Goal: Download file/media

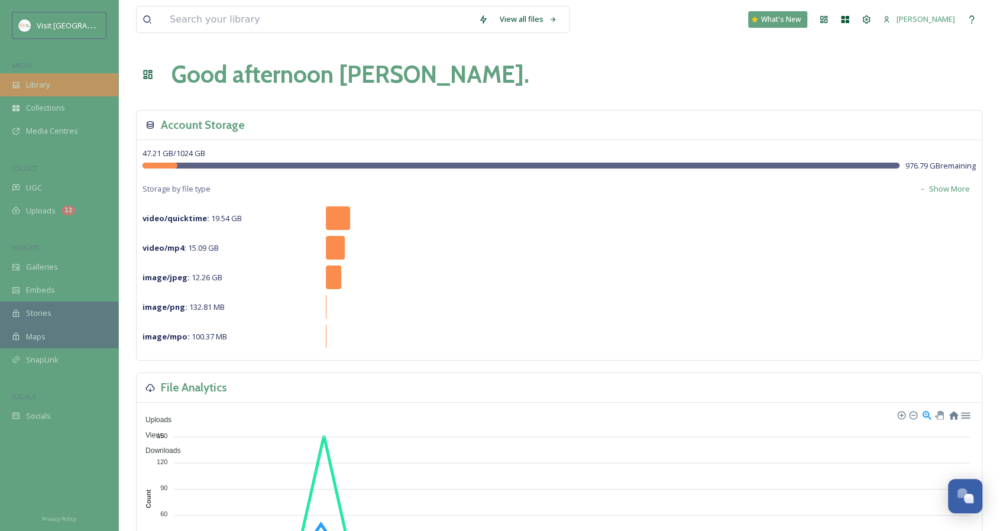
click at [54, 87] on div "Library" at bounding box center [59, 84] width 118 height 23
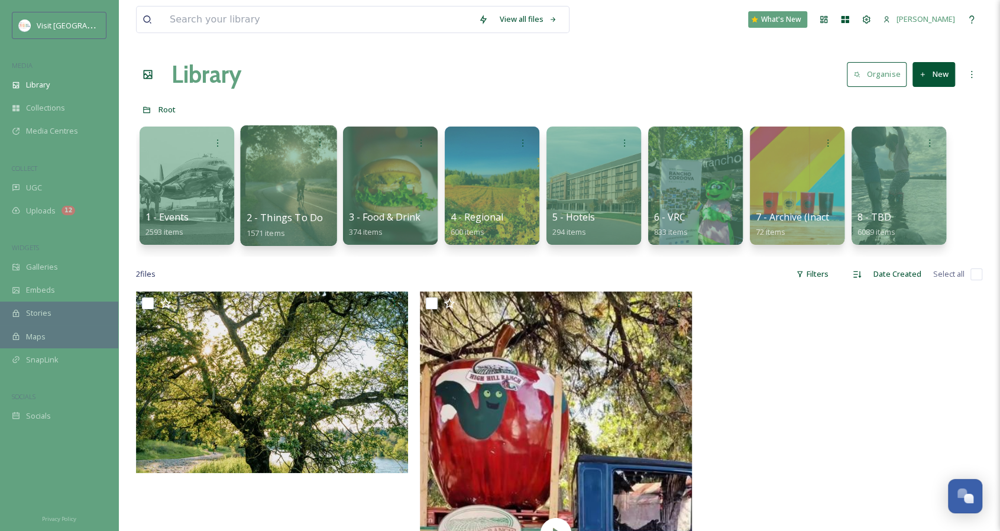
click at [271, 217] on span "2 - Things To Do" at bounding box center [285, 217] width 77 height 13
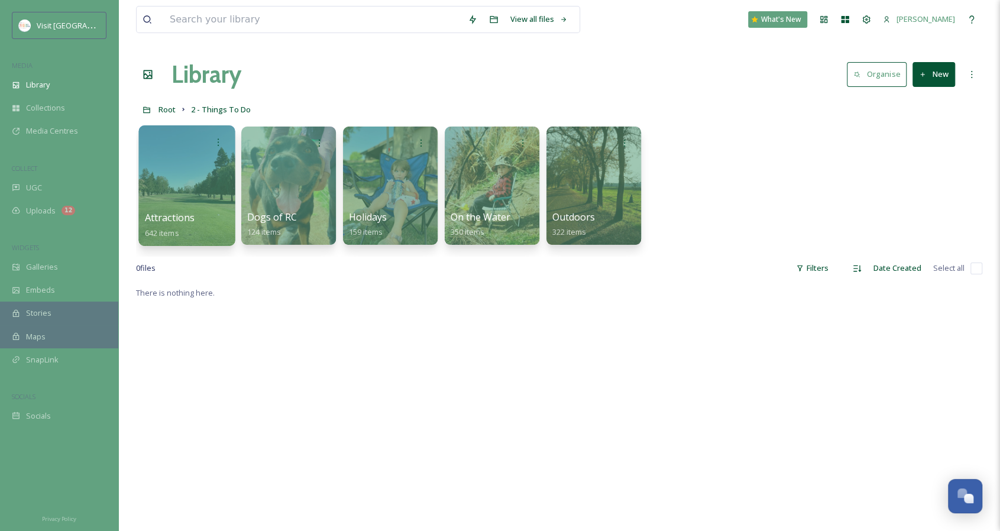
click at [179, 216] on span "Attractions" at bounding box center [170, 217] width 50 height 13
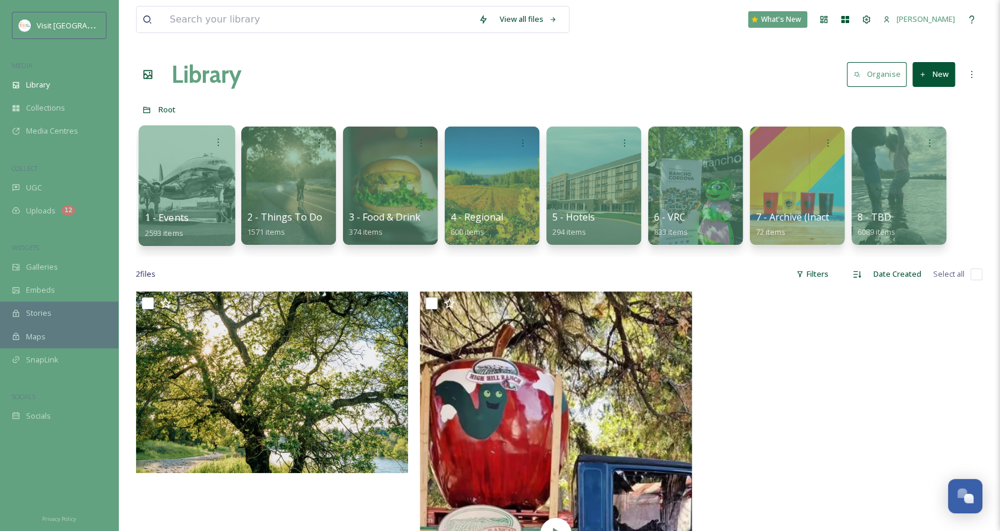
click at [179, 212] on span "1 - Events" at bounding box center [167, 217] width 44 height 13
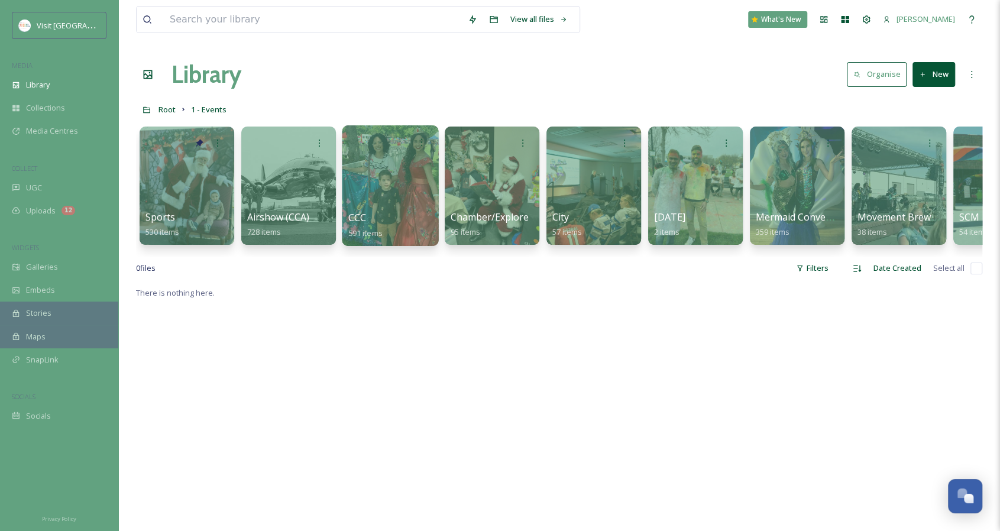
click at [357, 216] on span "CCC" at bounding box center [357, 217] width 18 height 13
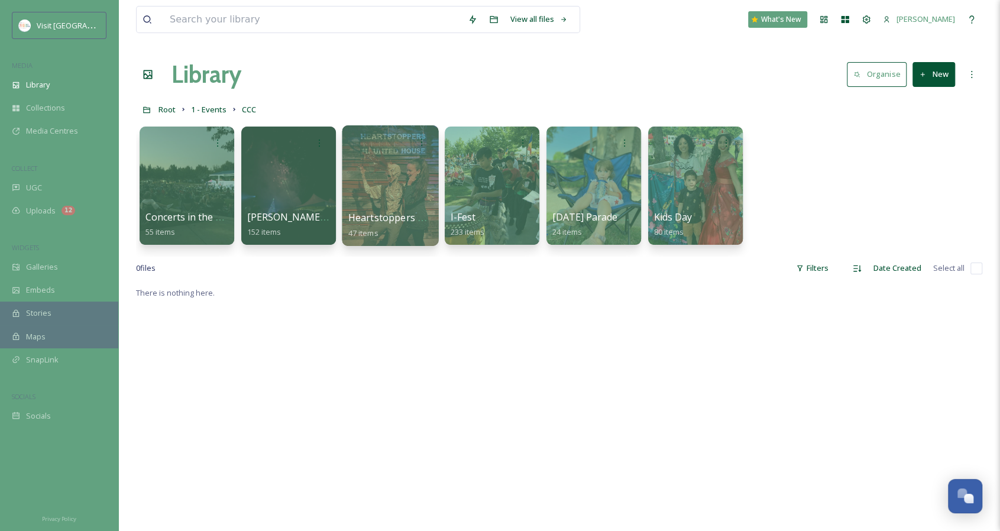
click at [387, 221] on span "Heartstoppers Haunted House" at bounding box center [418, 217] width 141 height 13
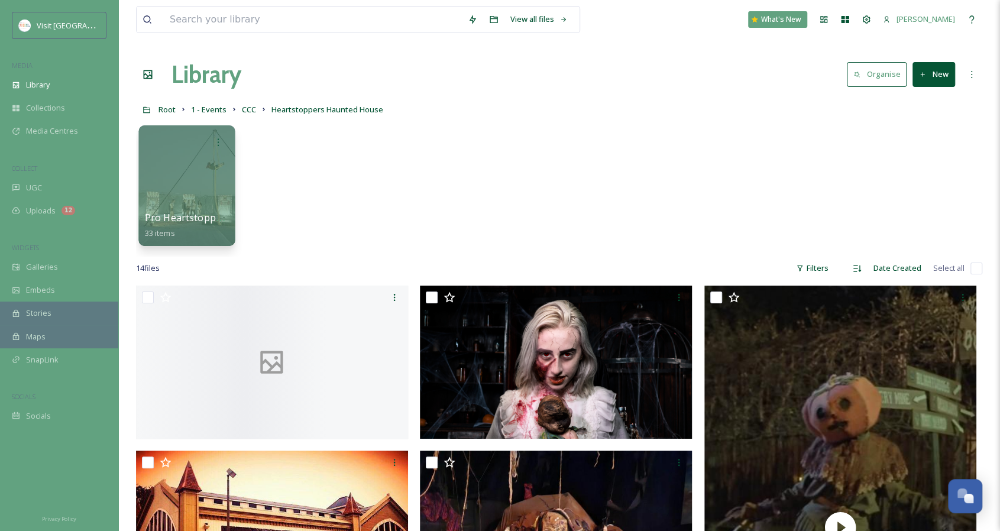
click at [173, 222] on span "Pro Heartstoppers Content" at bounding box center [207, 217] width 125 height 13
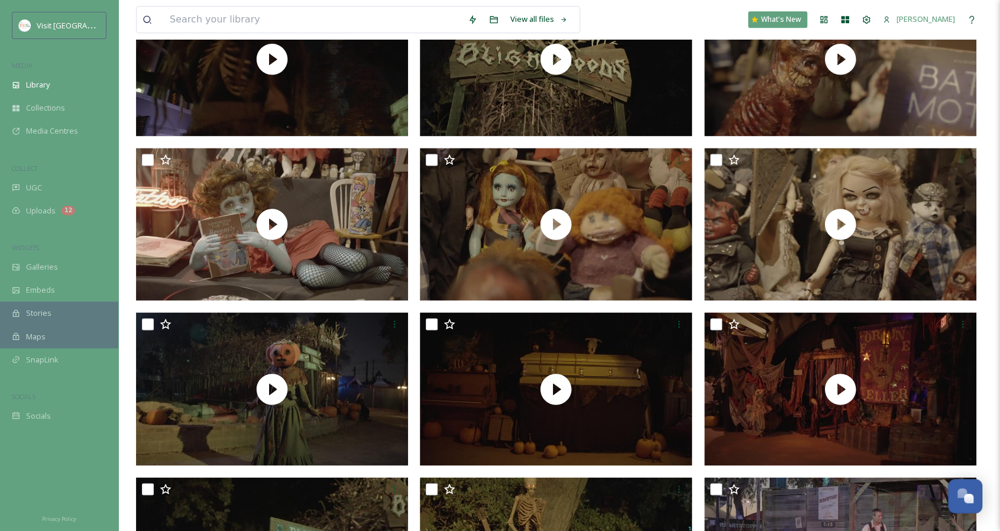
scroll to position [1123, 0]
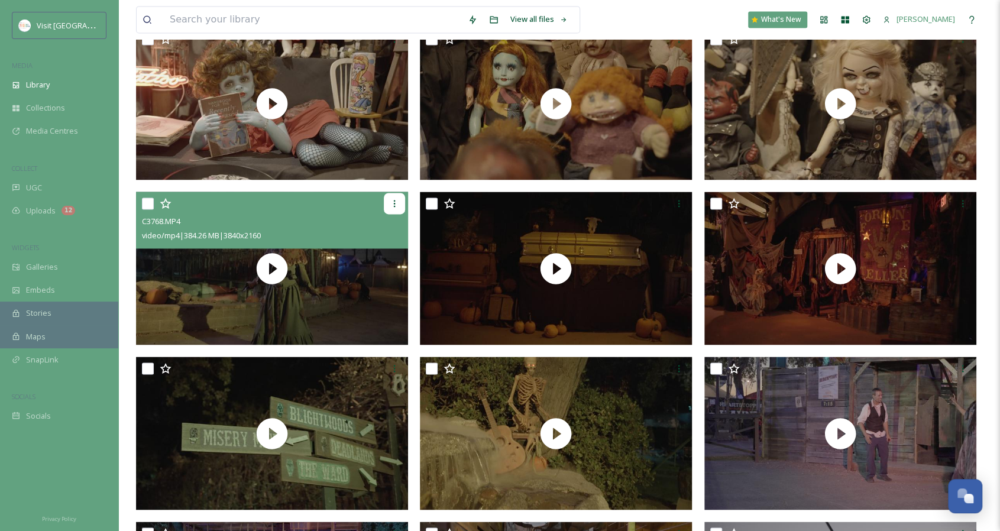
click at [393, 206] on icon at bounding box center [394, 203] width 9 height 9
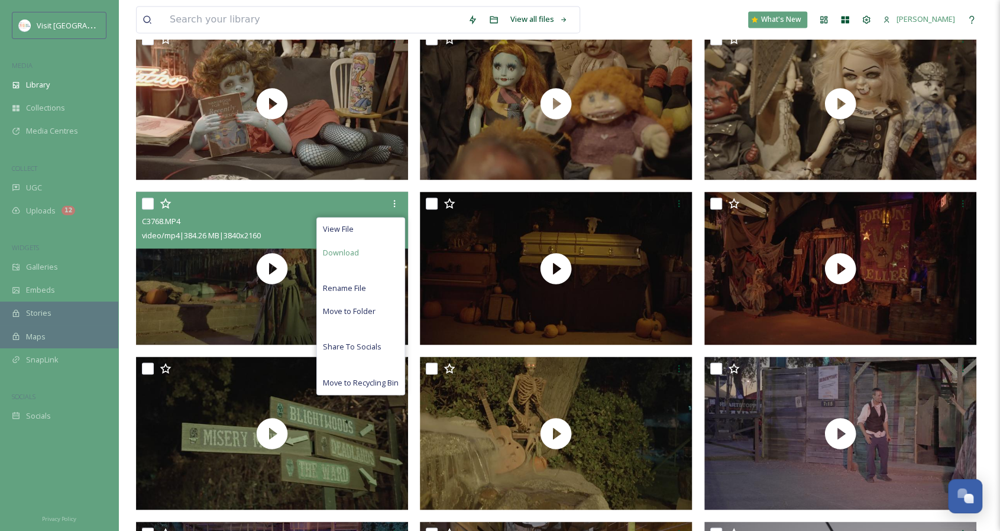
click at [371, 254] on div "Download" at bounding box center [361, 252] width 88 height 23
